Goal: Contribute content

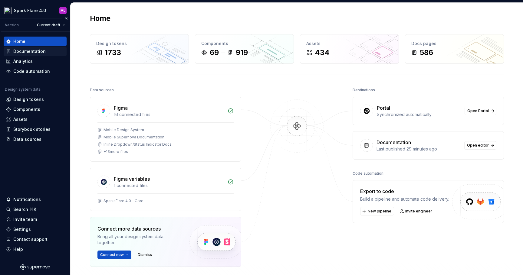
click at [36, 54] on div "Documentation" at bounding box center [29, 51] width 32 height 6
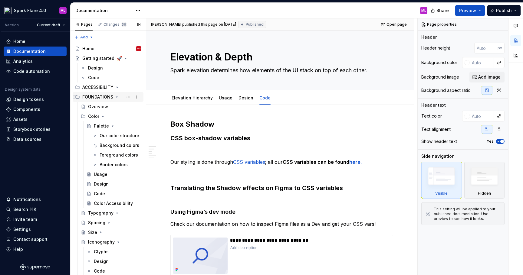
click at [94, 99] on div "FOUNDATIONS" at bounding box center [97, 97] width 31 height 6
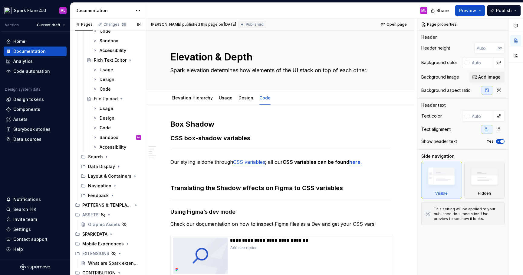
scroll to position [1589, 0]
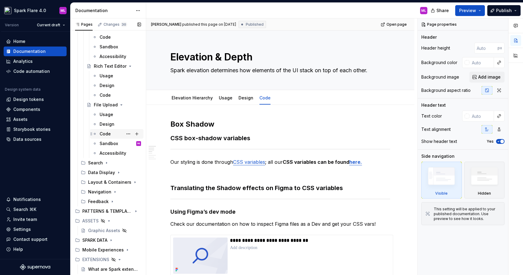
click at [107, 133] on div "Code" at bounding box center [104, 134] width 11 height 6
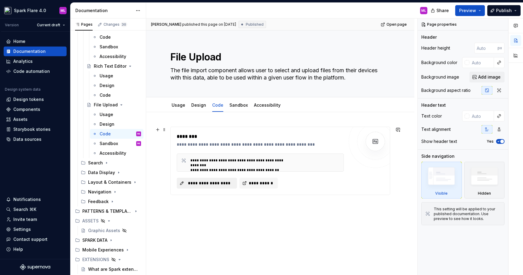
click at [213, 183] on span "**********" at bounding box center [208, 183] width 47 height 6
type textarea "*"
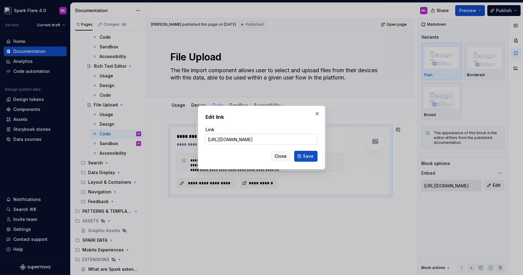
scroll to position [0, 269]
type input "[URL][DOMAIN_NAME]"
click at [255, 159] on div "Close Save" at bounding box center [261, 154] width 112 height 13
click at [309, 157] on span "Save" at bounding box center [308, 156] width 11 height 6
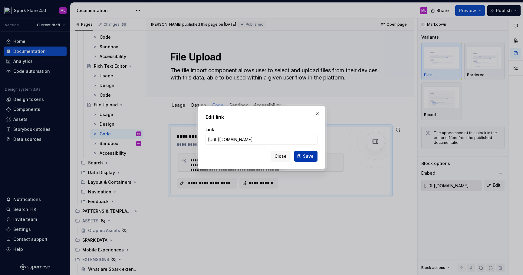
type input "[URL][DOMAIN_NAME]"
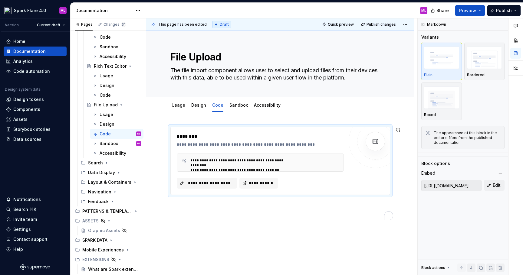
type textarea "*"
click at [505, 10] on span "Publish" at bounding box center [504, 11] width 16 height 6
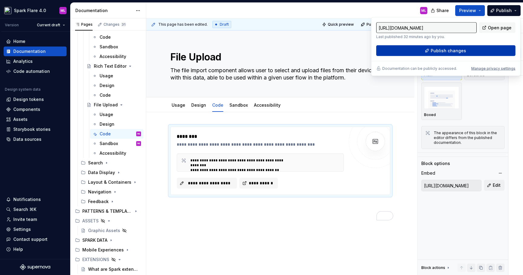
click at [439, 54] on span "Publish changes" at bounding box center [447, 51] width 35 height 6
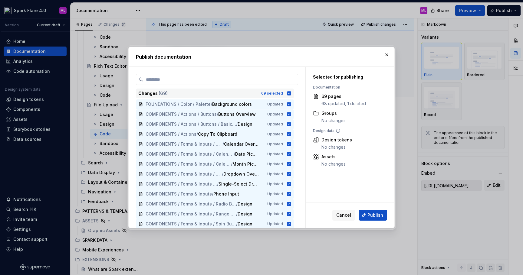
click at [290, 93] on icon at bounding box center [289, 93] width 4 height 4
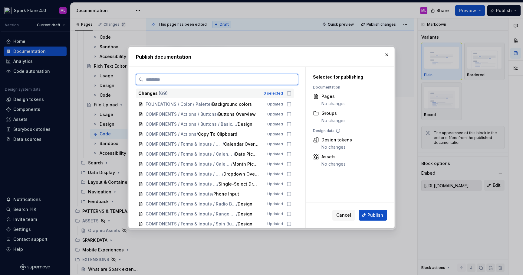
click at [261, 82] on input "search" at bounding box center [220, 80] width 154 height 6
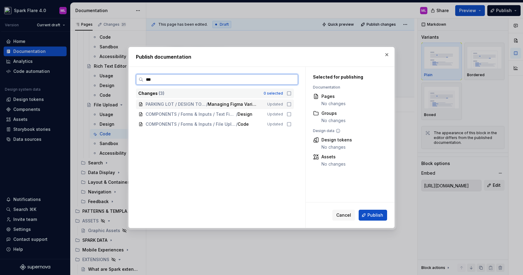
type input "****"
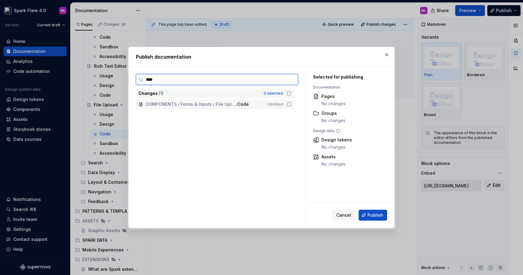
click at [291, 105] on icon at bounding box center [288, 104] width 5 height 5
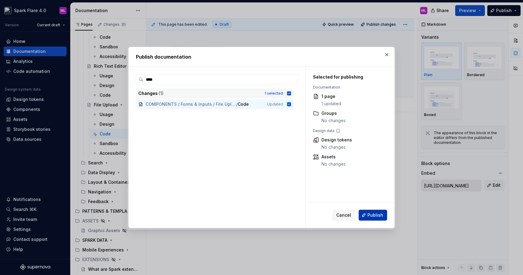
click at [369, 214] on span "Publish" at bounding box center [375, 215] width 16 height 6
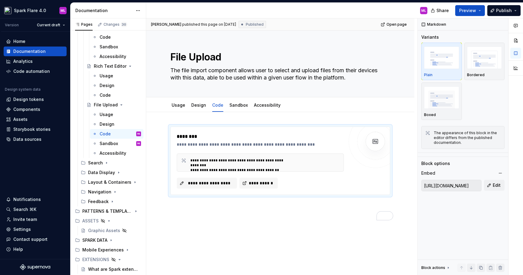
type textarea "*"
click at [216, 184] on span "**********" at bounding box center [208, 183] width 47 height 6
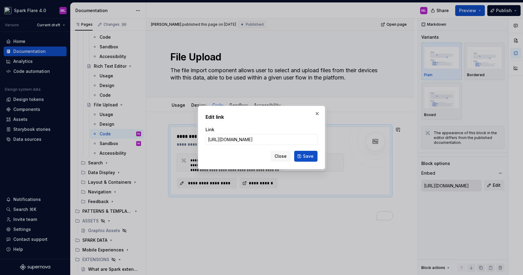
scroll to position [0, 314]
type input "[URL][DOMAIN_NAME]"
click at [306, 158] on span "Save" at bounding box center [308, 156] width 11 height 6
type input "[URL][DOMAIN_NAME]"
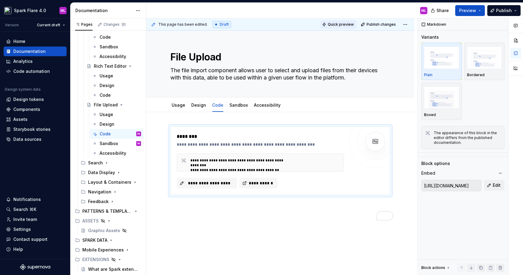
click at [343, 22] on span "Quick preview" at bounding box center [341, 24] width 26 height 5
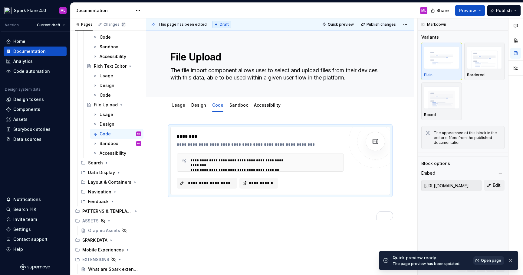
click at [492, 262] on span "Open page" at bounding box center [491, 260] width 20 height 5
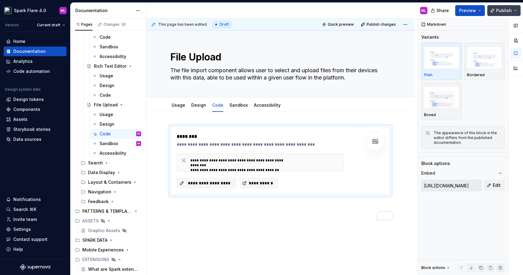
click at [498, 9] on span "Publish" at bounding box center [504, 11] width 16 height 6
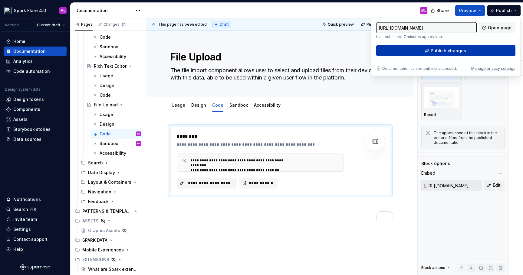
type textarea "*"
click at [438, 54] on span "Publish changes" at bounding box center [447, 51] width 35 height 6
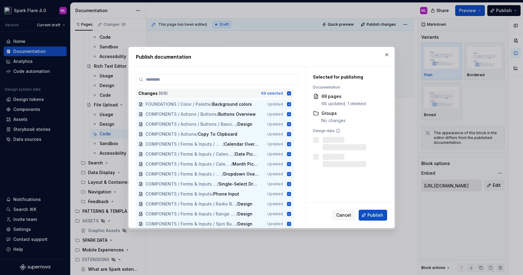
click at [291, 92] on icon at bounding box center [289, 93] width 4 height 4
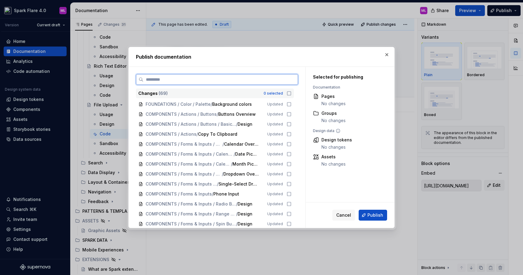
click at [234, 82] on input "search" at bounding box center [220, 80] width 154 height 6
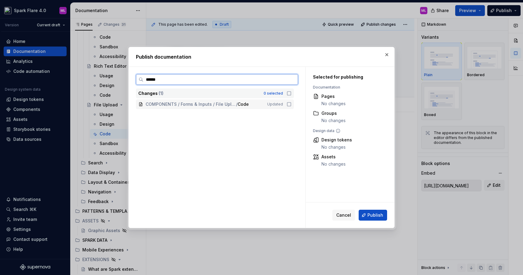
type input "*******"
click at [291, 105] on icon at bounding box center [288, 104] width 5 height 5
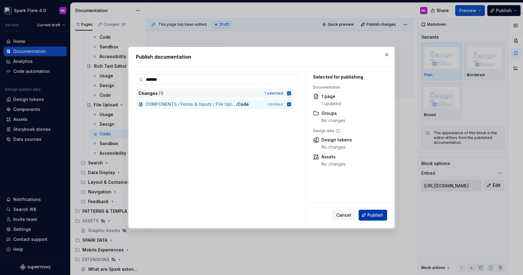
click at [377, 212] on span "Publish" at bounding box center [375, 215] width 16 height 6
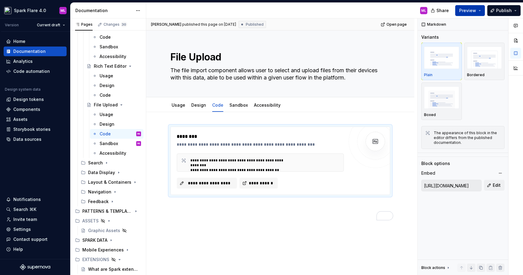
click at [467, 13] on button "Preview" at bounding box center [470, 10] width 30 height 11
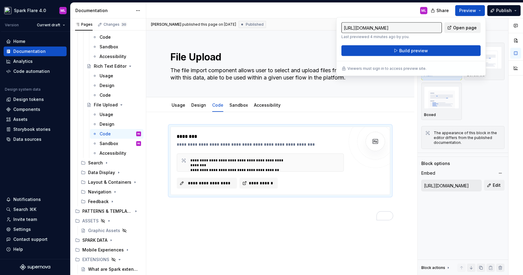
click at [458, 29] on span "Open page" at bounding box center [465, 28] width 24 height 6
type textarea "*"
click at [496, 14] on button "Publish" at bounding box center [503, 10] width 33 height 11
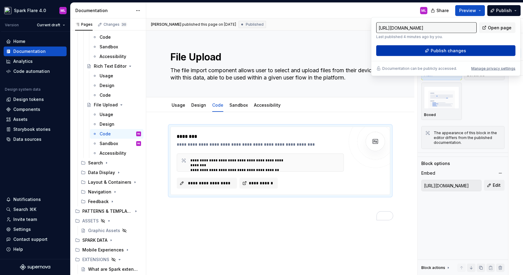
click at [448, 51] on span "Publish changes" at bounding box center [447, 51] width 35 height 6
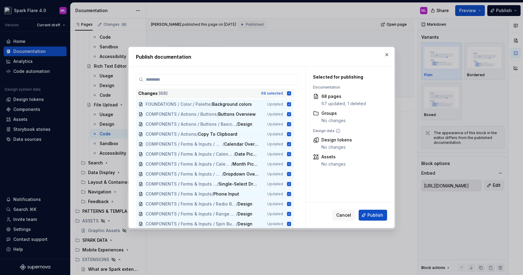
click at [291, 93] on icon at bounding box center [289, 93] width 4 height 4
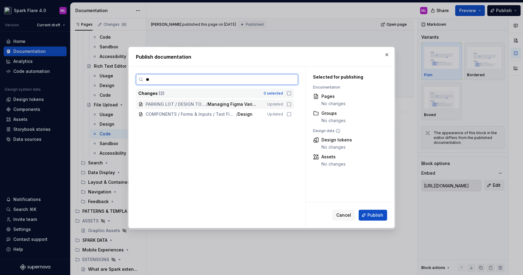
type input "***"
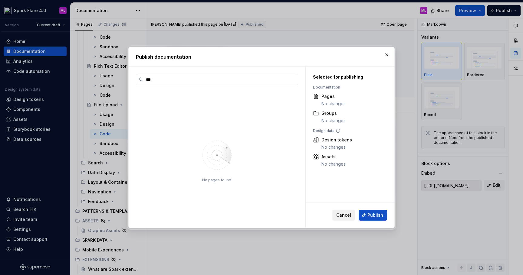
click at [341, 215] on span "Cancel" at bounding box center [343, 215] width 15 height 6
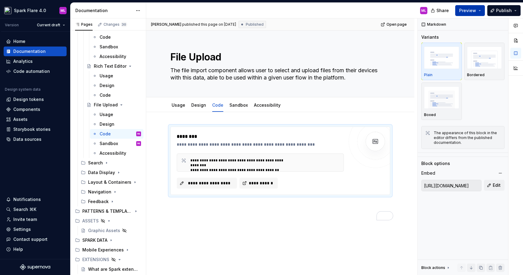
click at [467, 8] on span "Preview" at bounding box center [467, 11] width 17 height 6
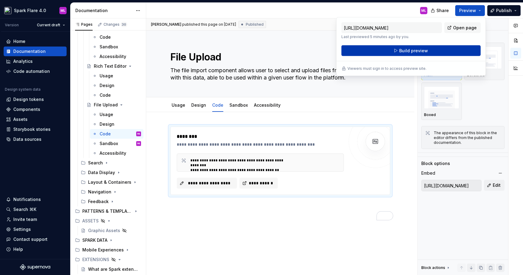
click at [419, 48] on span "Build preview" at bounding box center [413, 51] width 29 height 6
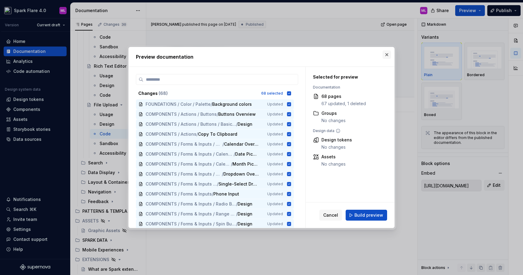
click at [386, 55] on button "button" at bounding box center [386, 55] width 8 height 8
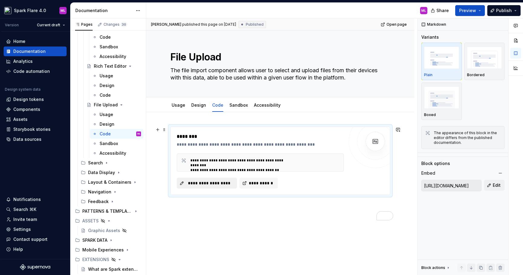
click at [216, 184] on span "**********" at bounding box center [208, 183] width 47 height 6
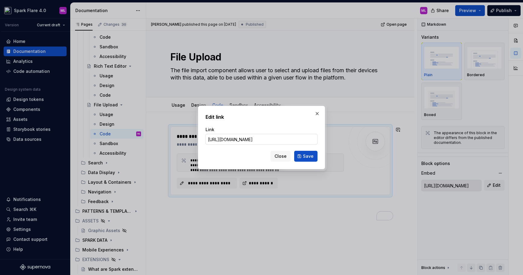
click at [248, 140] on input "[URL][DOMAIN_NAME]" at bounding box center [261, 139] width 112 height 11
click at [286, 157] on span "Close" at bounding box center [280, 156] width 12 height 6
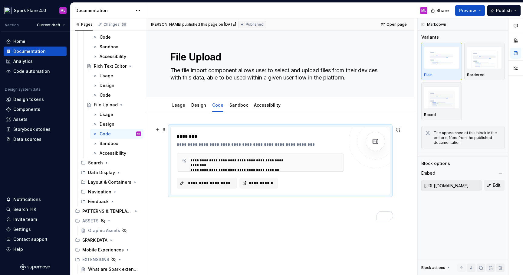
click at [340, 158] on div "**********" at bounding box center [264, 163] width 149 height 10
click at [254, 181] on span "**********" at bounding box center [261, 183] width 26 height 6
click at [165, 130] on span at bounding box center [164, 130] width 5 height 8
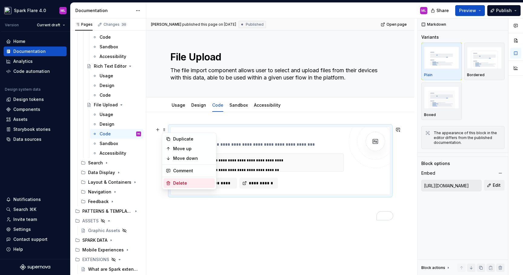
click at [189, 183] on div "Delete" at bounding box center [192, 183] width 39 height 6
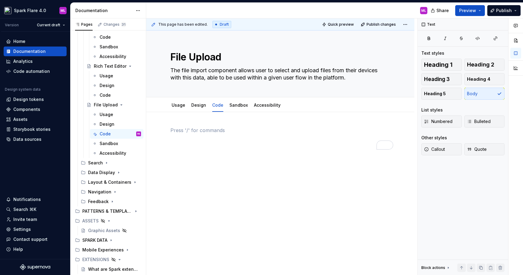
type textarea "*"
click at [195, 158] on div "Render Markdown URL" at bounding box center [209, 157] width 41 height 5
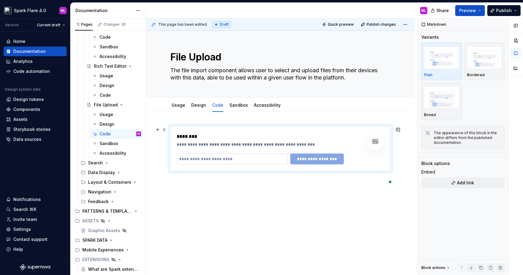
type textarea "*"
click at [226, 158] on input "To enrich screen reader interactions, please activate Accessibility in Grammarl…" at bounding box center [232, 159] width 111 height 11
paste input "**********"
type input "**********"
paste input "**********"
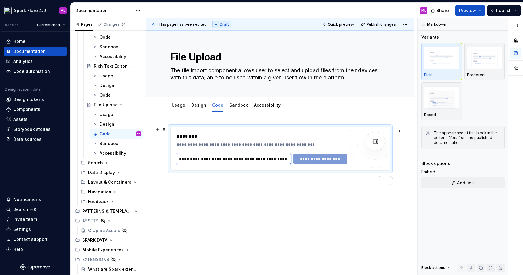
scroll to position [0, 312]
type input "**********"
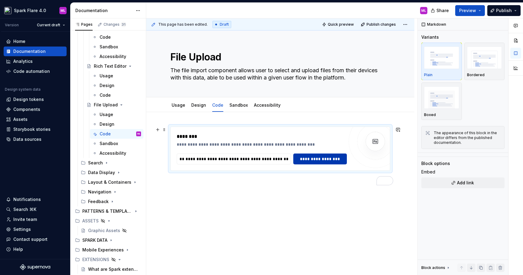
click at [338, 155] on button "**********" at bounding box center [320, 159] width 54 height 11
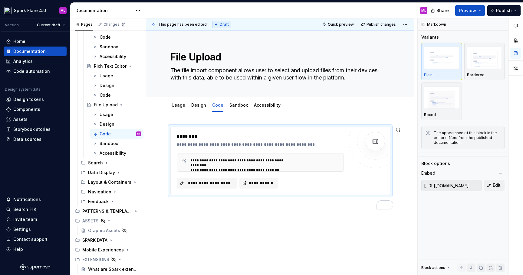
type textarea "*"
click at [502, 8] on span "Publish" at bounding box center [504, 11] width 16 height 6
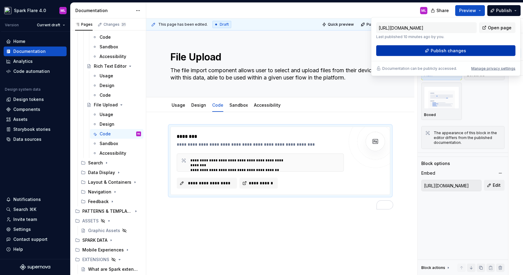
click at [430, 53] on button "Publish changes" at bounding box center [445, 50] width 139 height 11
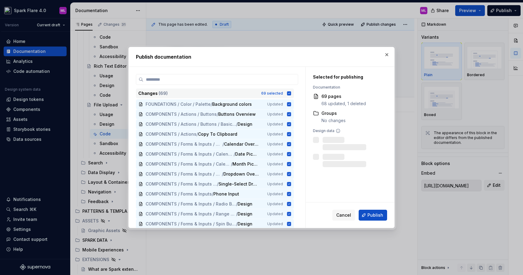
click at [291, 92] on icon at bounding box center [289, 93] width 4 height 4
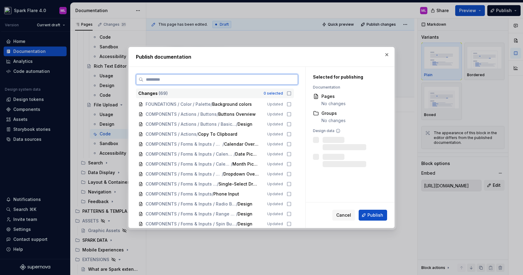
click at [272, 81] on input "search" at bounding box center [220, 80] width 154 height 6
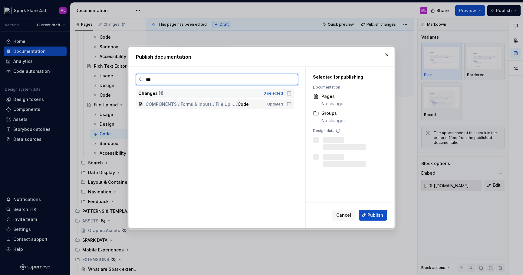
type input "****"
click at [291, 105] on icon at bounding box center [288, 104] width 5 height 5
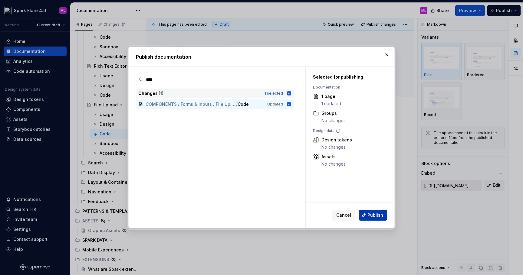
click at [372, 213] on span "Publish" at bounding box center [375, 215] width 16 height 6
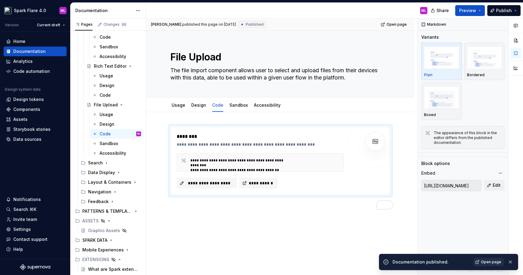
click at [484, 262] on span "Open page" at bounding box center [491, 262] width 20 height 5
click at [475, 9] on span "Preview" at bounding box center [467, 11] width 17 height 6
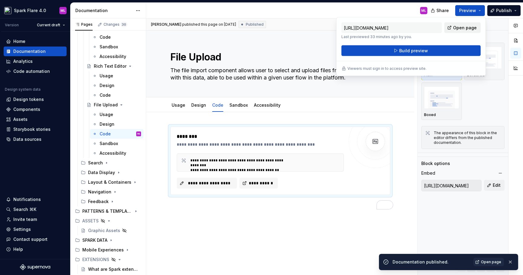
click at [451, 30] on link "Open page" at bounding box center [462, 27] width 36 height 11
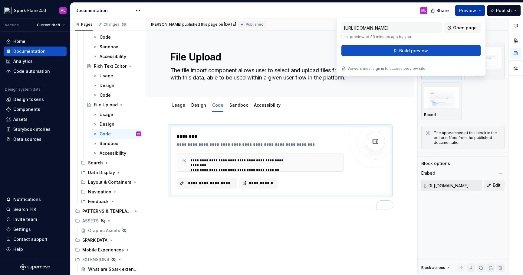
click at [473, 11] on span "Preview" at bounding box center [467, 11] width 17 height 6
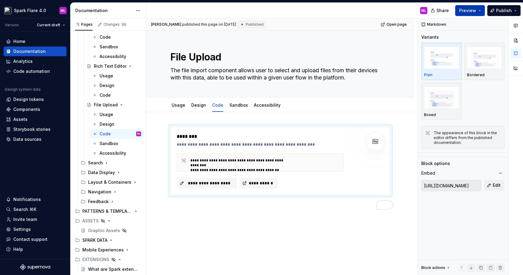
click at [473, 11] on span "Preview" at bounding box center [467, 11] width 17 height 6
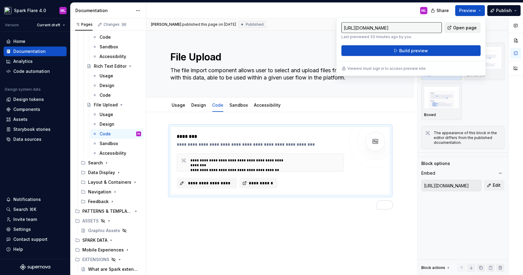
click at [459, 28] on span "Open page" at bounding box center [465, 28] width 24 height 6
type textarea "*"
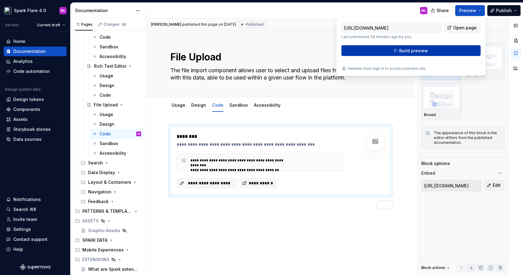
click at [417, 50] on span "Build preview" at bounding box center [413, 51] width 29 height 6
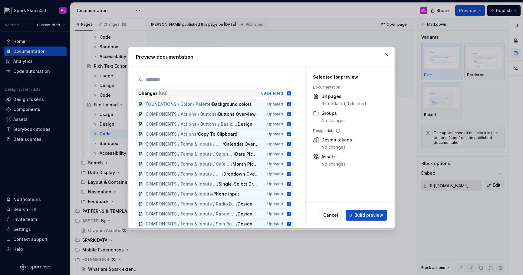
click at [291, 91] on icon at bounding box center [288, 93] width 5 height 5
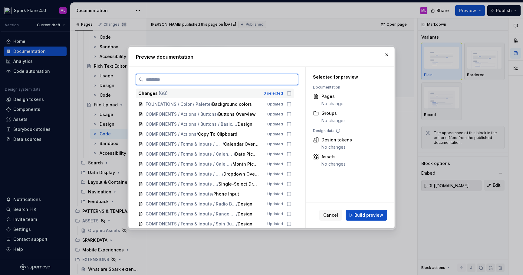
click at [272, 81] on input "search" at bounding box center [220, 80] width 154 height 6
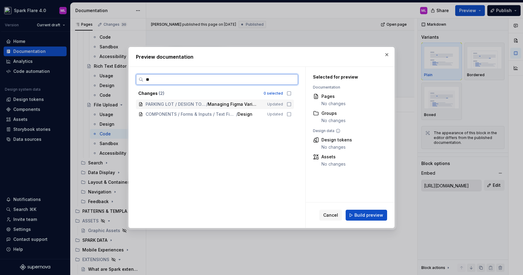
type input "*"
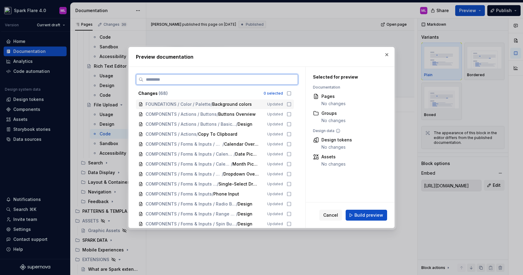
click at [291, 105] on icon at bounding box center [288, 104] width 5 height 5
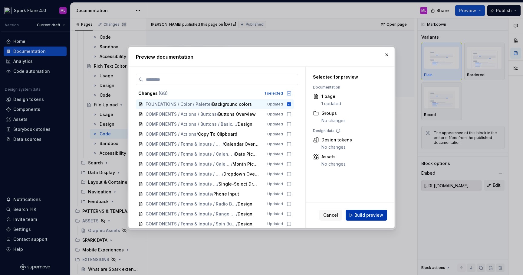
click at [361, 215] on span "Build preview" at bounding box center [368, 215] width 29 height 6
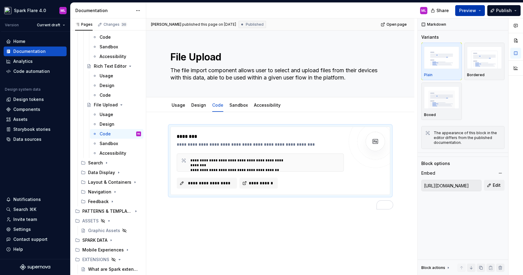
click at [480, 5] on button "Preview" at bounding box center [470, 10] width 30 height 11
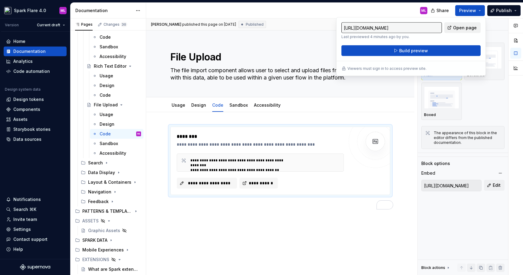
click at [467, 27] on span "Open page" at bounding box center [465, 28] width 24 height 6
type textarea "*"
